Goal: Find specific page/section: Find specific page/section

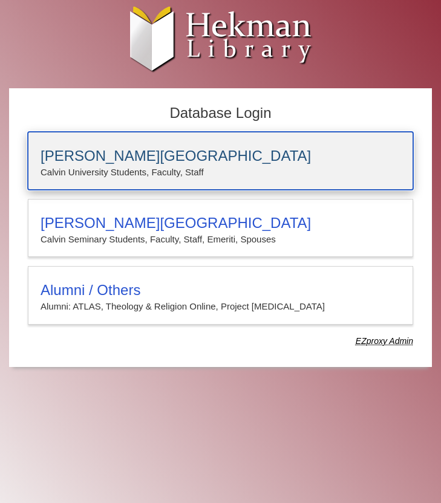
click at [248, 180] on div "[PERSON_NAME][GEOGRAPHIC_DATA] [PERSON_NAME] University Students, Faculty, Staff" at bounding box center [220, 161] width 385 height 58
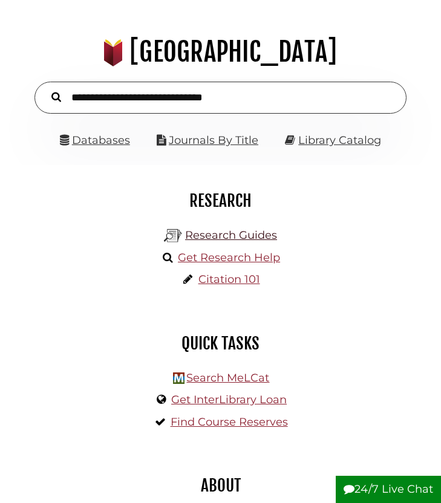
scroll to position [55, 0]
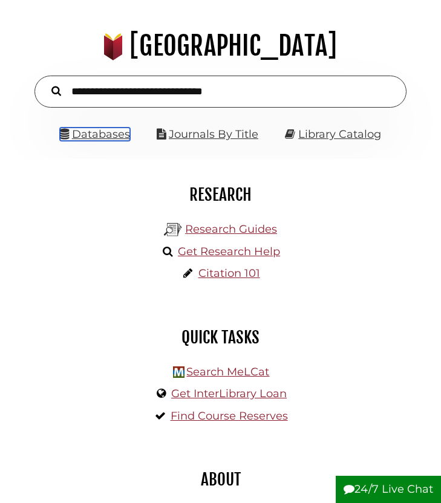
click at [109, 136] on link "Databases" at bounding box center [95, 134] width 70 height 13
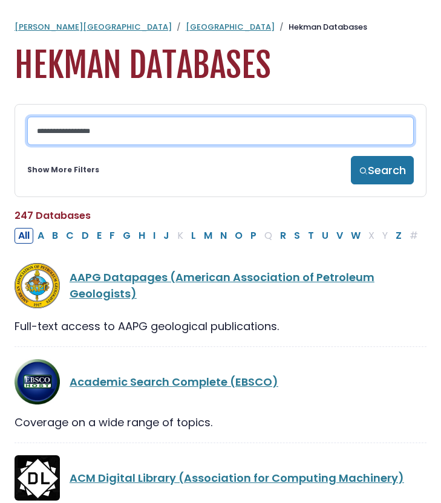
click at [108, 137] on input "Search database by title or keyword" at bounding box center [220, 131] width 386 height 28
type input "******"
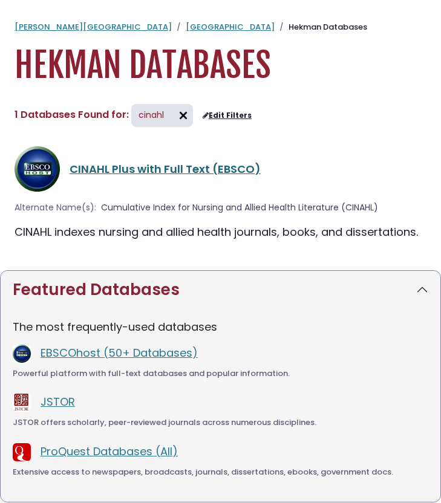
click at [103, 163] on link "CINAHL Plus with Full Text (EBSCO)" at bounding box center [165, 168] width 191 height 15
click at [124, 166] on link "CINAHL Plus with Full Text (EBSCO)" at bounding box center [165, 168] width 191 height 15
click at [111, 167] on link "CINAHL Plus with Full Text (EBSCO)" at bounding box center [165, 168] width 191 height 15
click at [36, 173] on img at bounding box center [37, 168] width 45 height 45
click at [123, 169] on link "CINAHL Plus with Full Text (EBSCO)" at bounding box center [165, 168] width 191 height 15
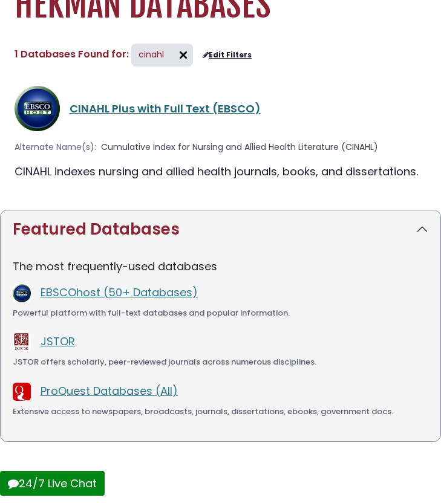
scroll to position [57, 0]
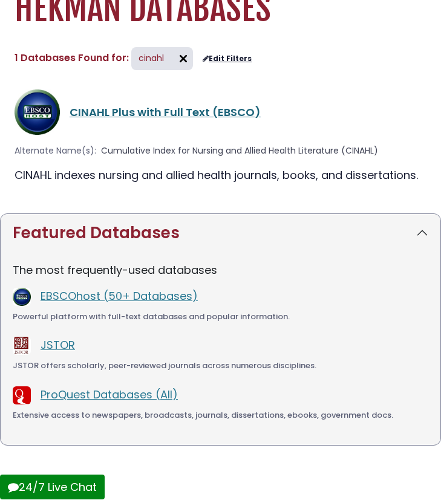
click at [189, 105] on link "CINAHL Plus with Full Text (EBSCO)" at bounding box center [165, 112] width 191 height 15
click at [189, 106] on link "CINAHL Plus with Full Text (EBSCO)" at bounding box center [165, 112] width 191 height 15
